Goal: Find specific page/section: Find specific page/section

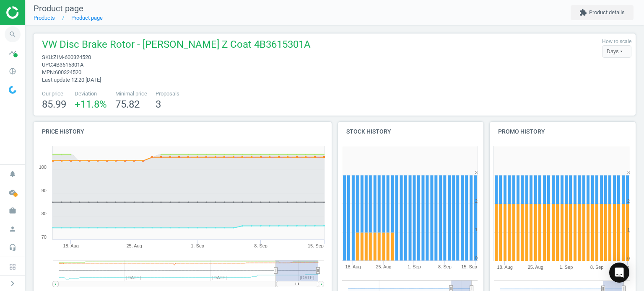
click at [14, 35] on icon "search" at bounding box center [13, 34] width 16 height 16
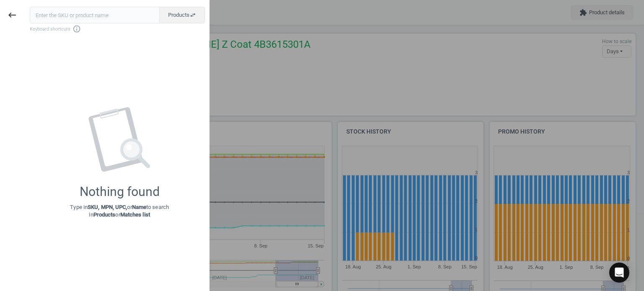
click at [115, 10] on input "text" at bounding box center [95, 15] width 130 height 17
type input "MTL-110905"
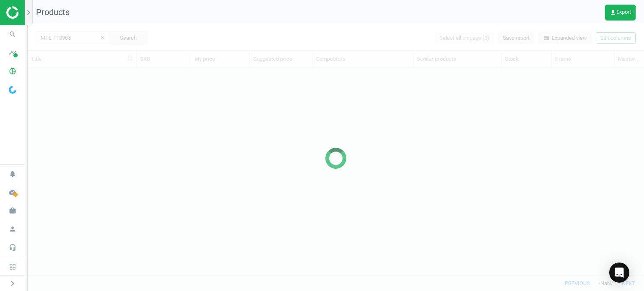
scroll to position [196, 610]
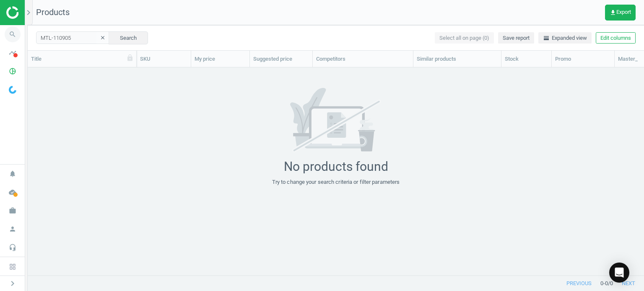
click at [8, 40] on icon "search" at bounding box center [13, 34] width 16 height 16
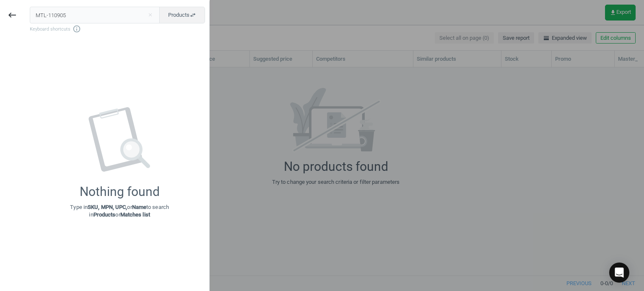
click at [56, 16] on input "MTL-110905" at bounding box center [95, 15] width 130 height 17
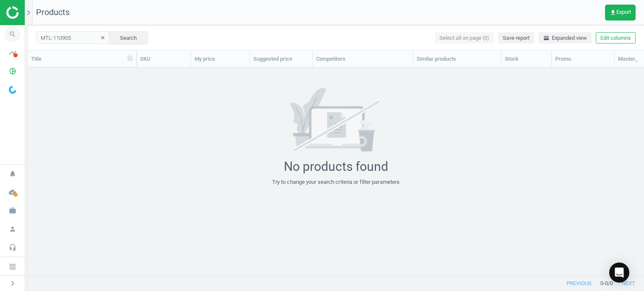
click at [23, 33] on span "search" at bounding box center [12, 34] width 25 height 18
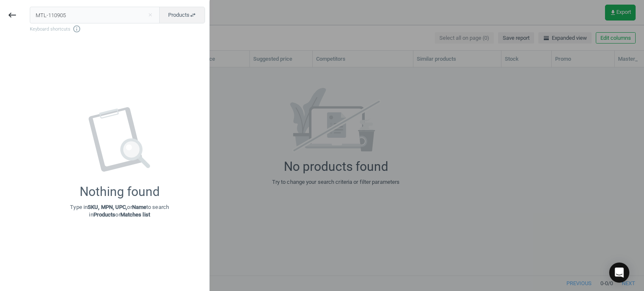
click at [75, 20] on input "MTL-110905" at bounding box center [95, 15] width 130 height 17
type input "MTL-109774"
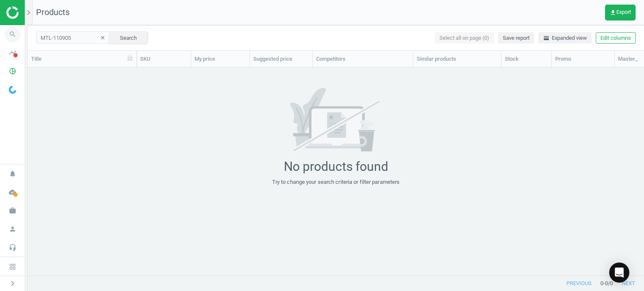
click at [23, 32] on span "search" at bounding box center [12, 34] width 25 height 18
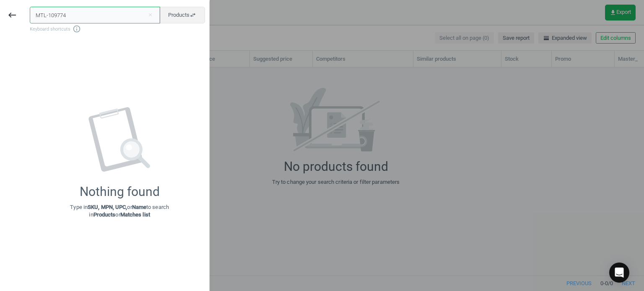
click at [62, 21] on input "MTL-109774" at bounding box center [95, 15] width 130 height 17
paste input "10905"
type input "MTL-110905"
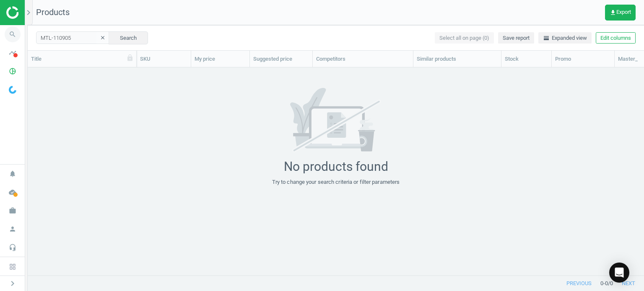
click at [14, 38] on icon "search" at bounding box center [13, 34] width 16 height 16
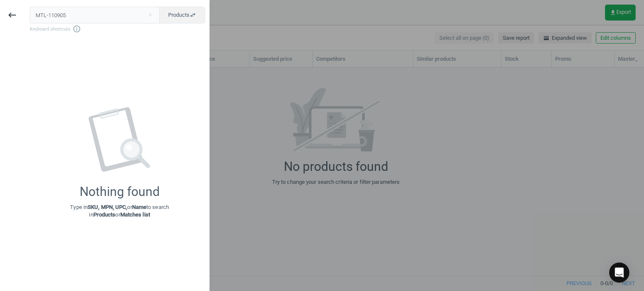
click at [92, 23] on input "MTL-110905" at bounding box center [95, 15] width 130 height 17
type input "MTL-110817"
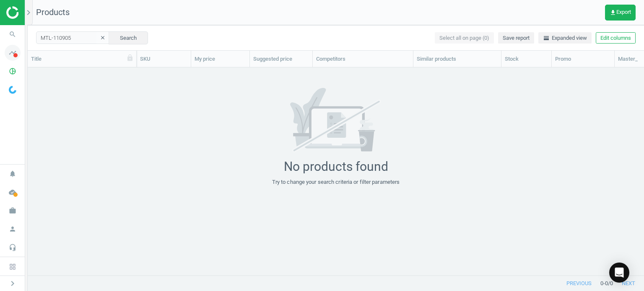
click at [11, 46] on icon "timeline" at bounding box center [13, 53] width 16 height 16
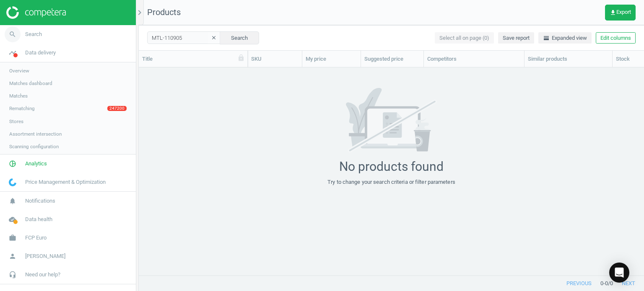
scroll to position [7, 7]
click at [9, 40] on icon "search" at bounding box center [13, 34] width 16 height 16
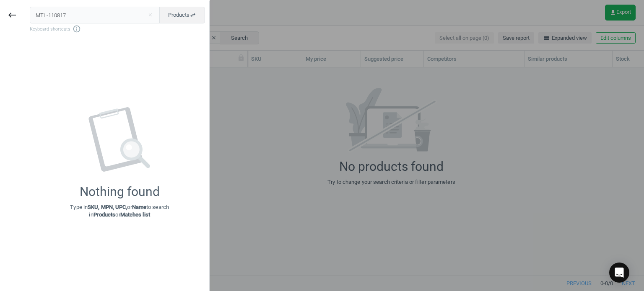
click at [90, 17] on input "MTL-110817" at bounding box center [95, 15] width 130 height 17
type input "EIB-08002250375"
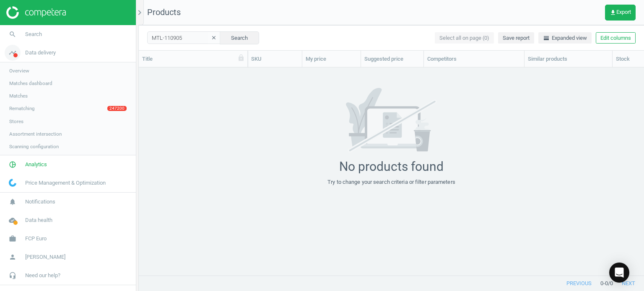
click at [81, 49] on link "timeline Data delivery" at bounding box center [68, 53] width 136 height 18
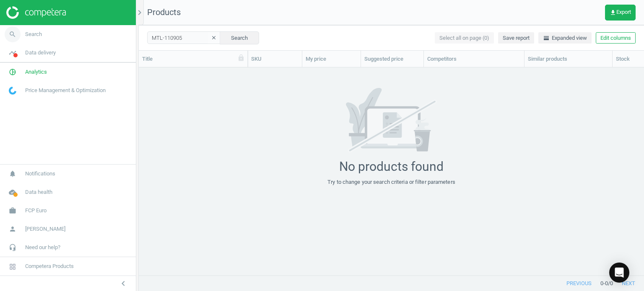
click at [82, 35] on link "search Search" at bounding box center [68, 34] width 136 height 18
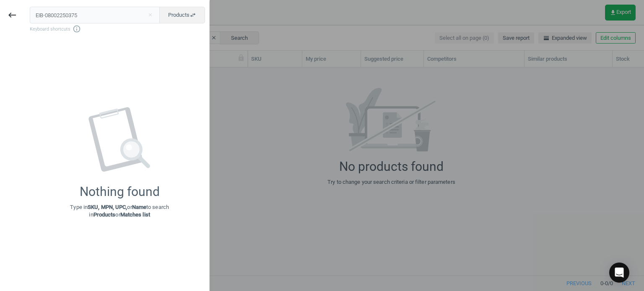
click at [84, 13] on input "EIB-08002250375" at bounding box center [95, 15] width 130 height 17
